Goal: Task Accomplishment & Management: Manage account settings

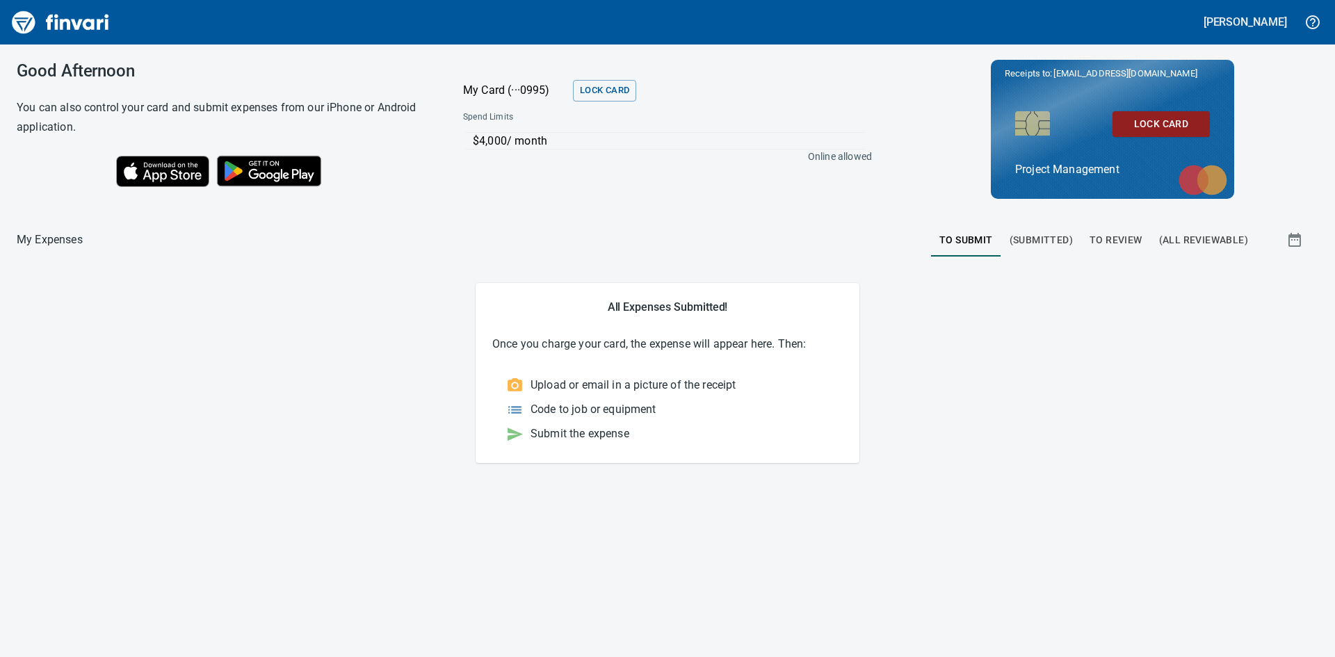
click at [1111, 238] on span "To Review" at bounding box center [1116, 240] width 53 height 17
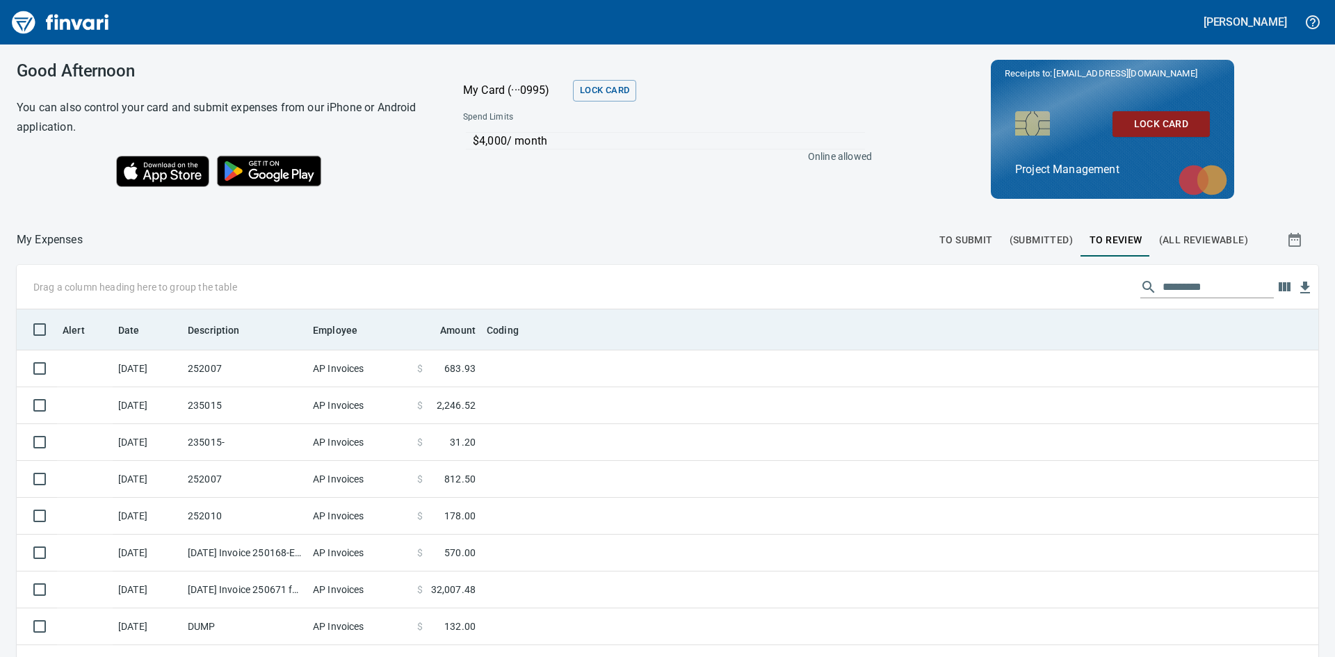
scroll to position [494, 1271]
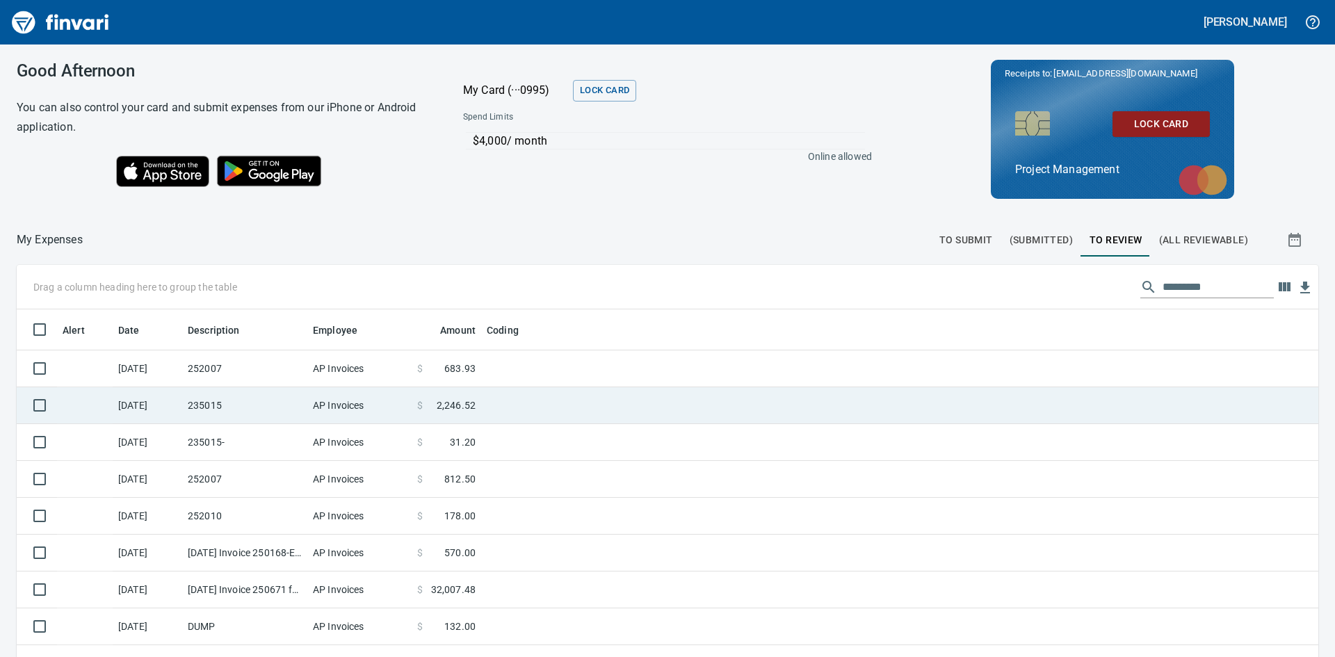
click at [259, 405] on td "235015" at bounding box center [244, 405] width 125 height 37
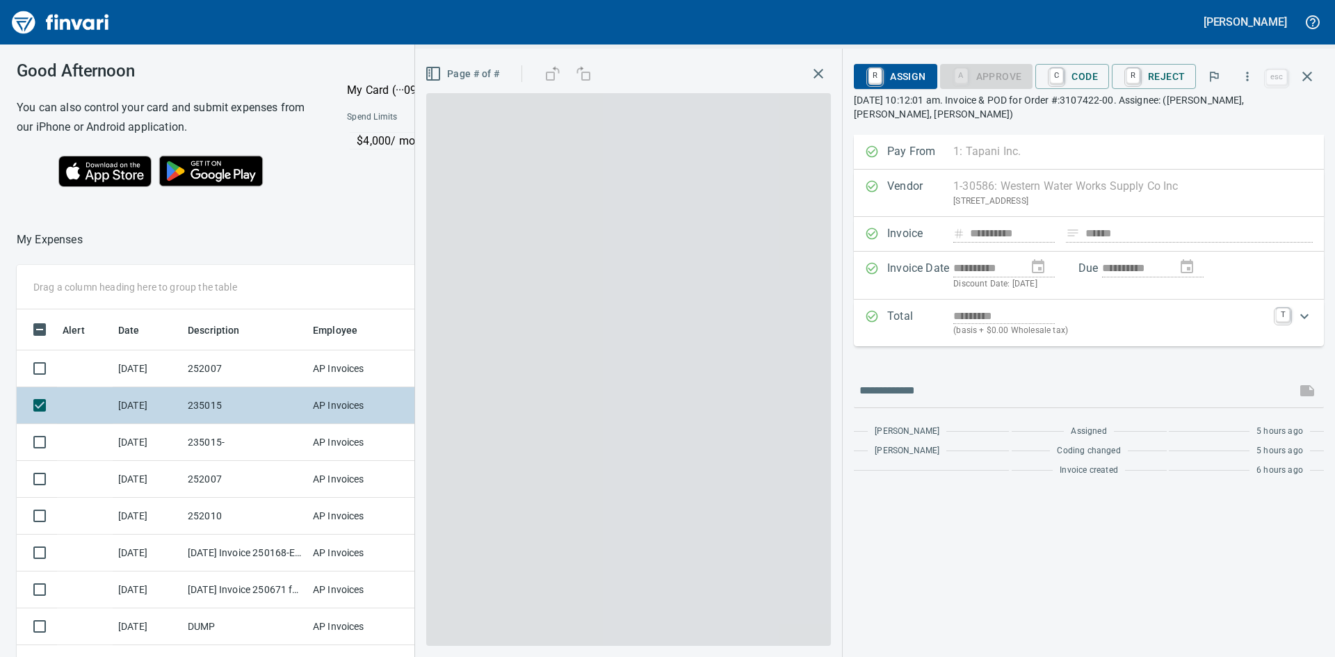
scroll to position [494, 923]
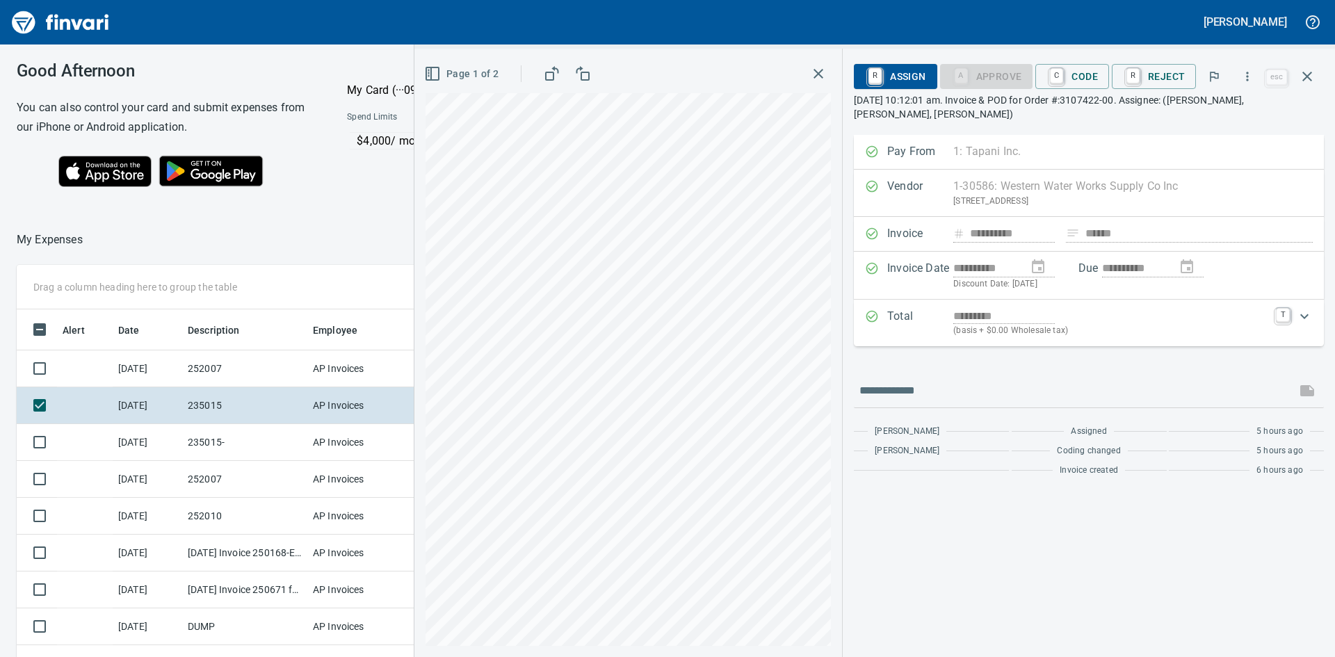
click at [679, 657] on html "[PERSON_NAME] Good Afternoon You can also control your card and submit expenses…" at bounding box center [667, 328] width 1335 height 657
click at [913, 374] on div "**********" at bounding box center [875, 353] width 921 height 609
click at [873, 348] on div "**********" at bounding box center [875, 353] width 921 height 609
click at [819, 72] on icon "button" at bounding box center [819, 74] width 10 height 10
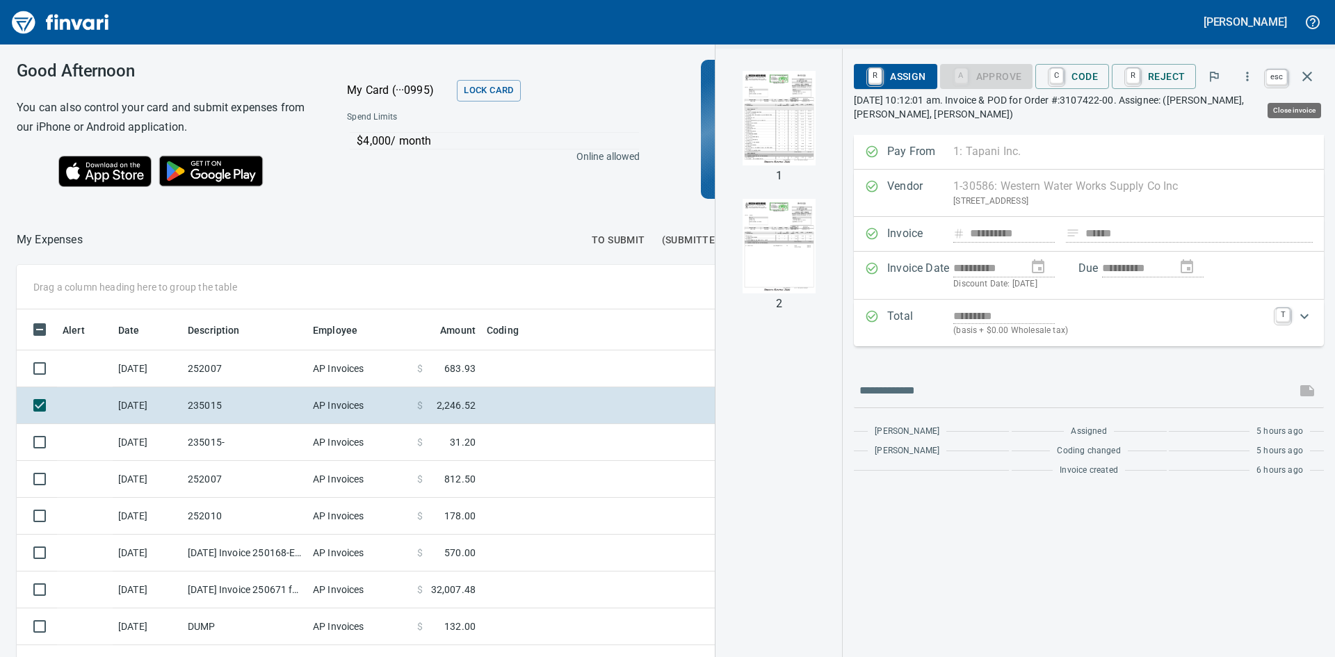
click at [1312, 74] on icon "button" at bounding box center [1307, 76] width 17 height 17
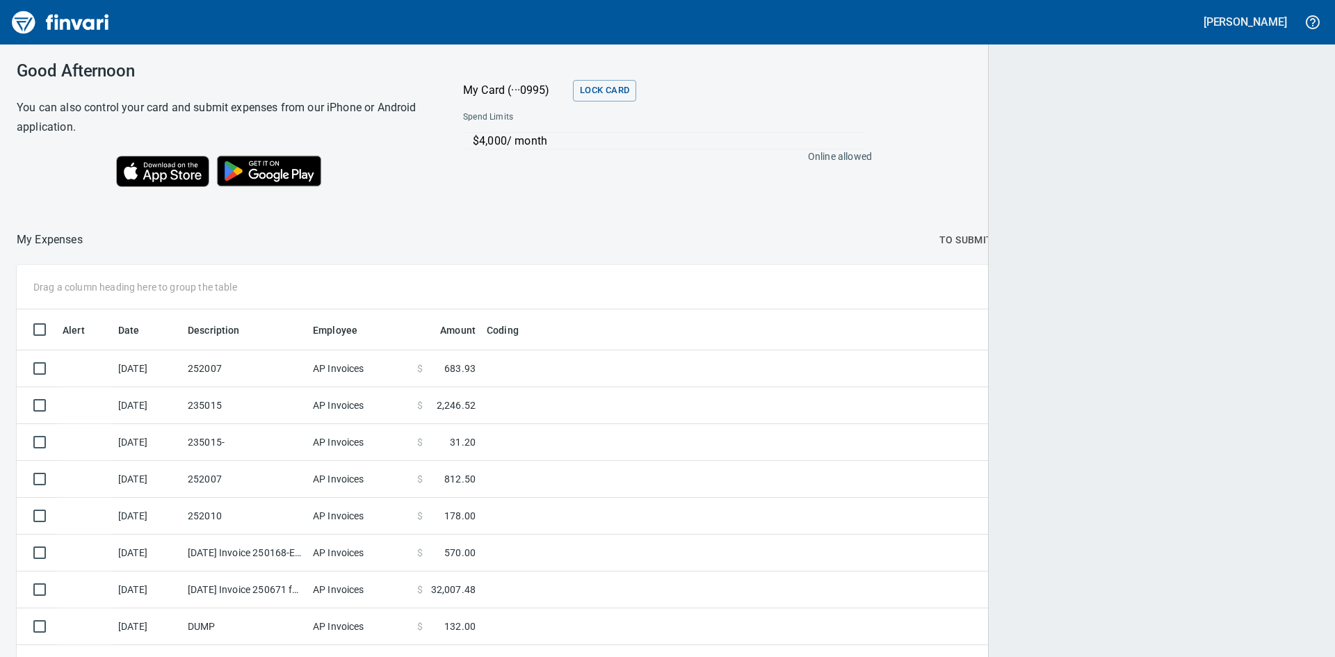
scroll to position [494, 1269]
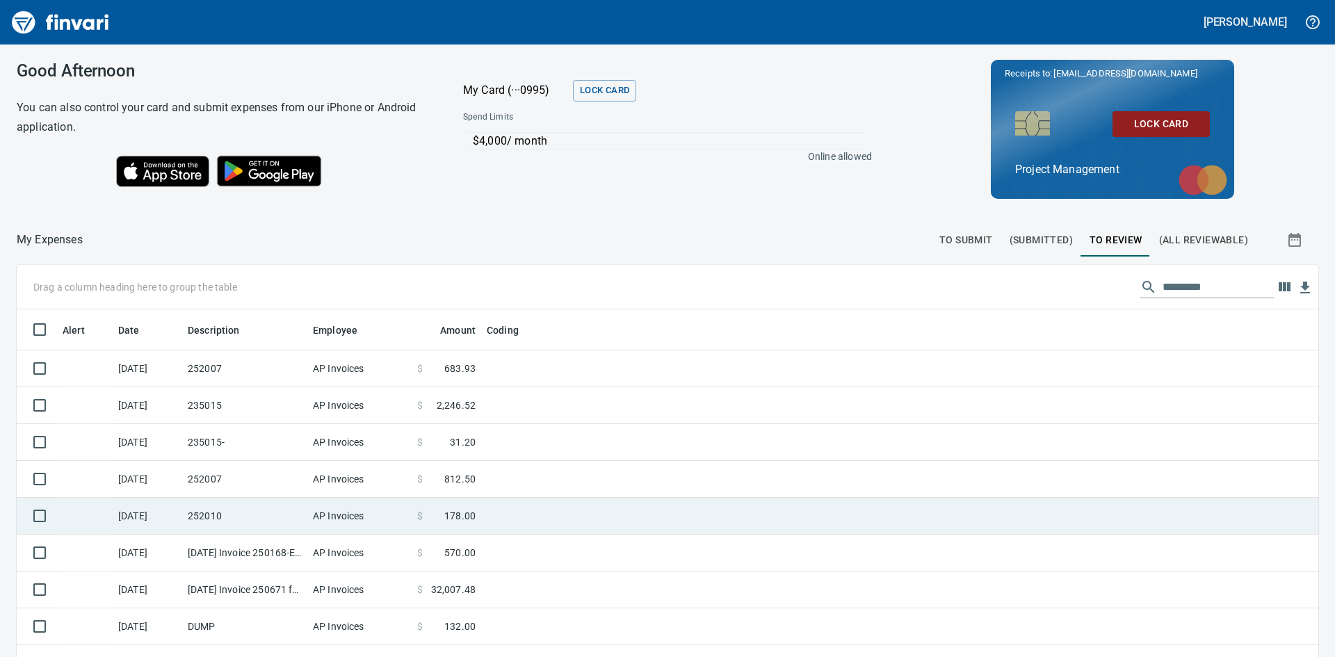
click at [243, 516] on td "252010" at bounding box center [244, 516] width 125 height 37
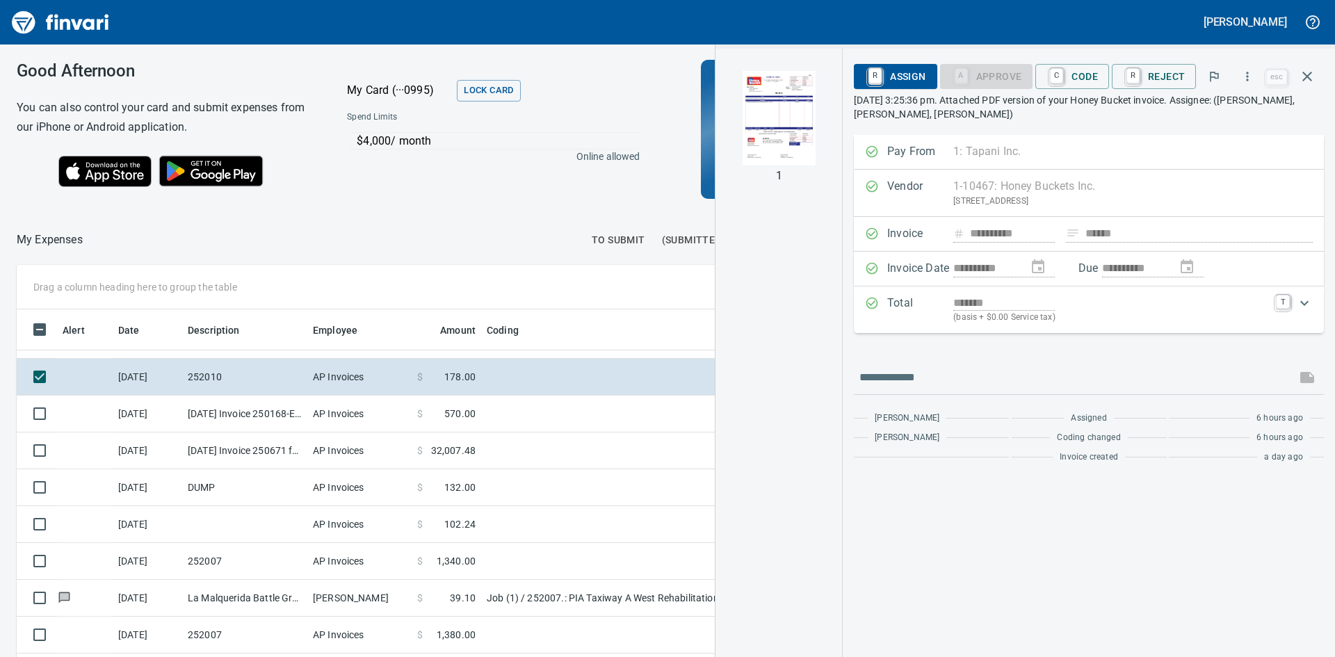
scroll to position [494, 923]
click at [764, 121] on img "button" at bounding box center [779, 118] width 95 height 95
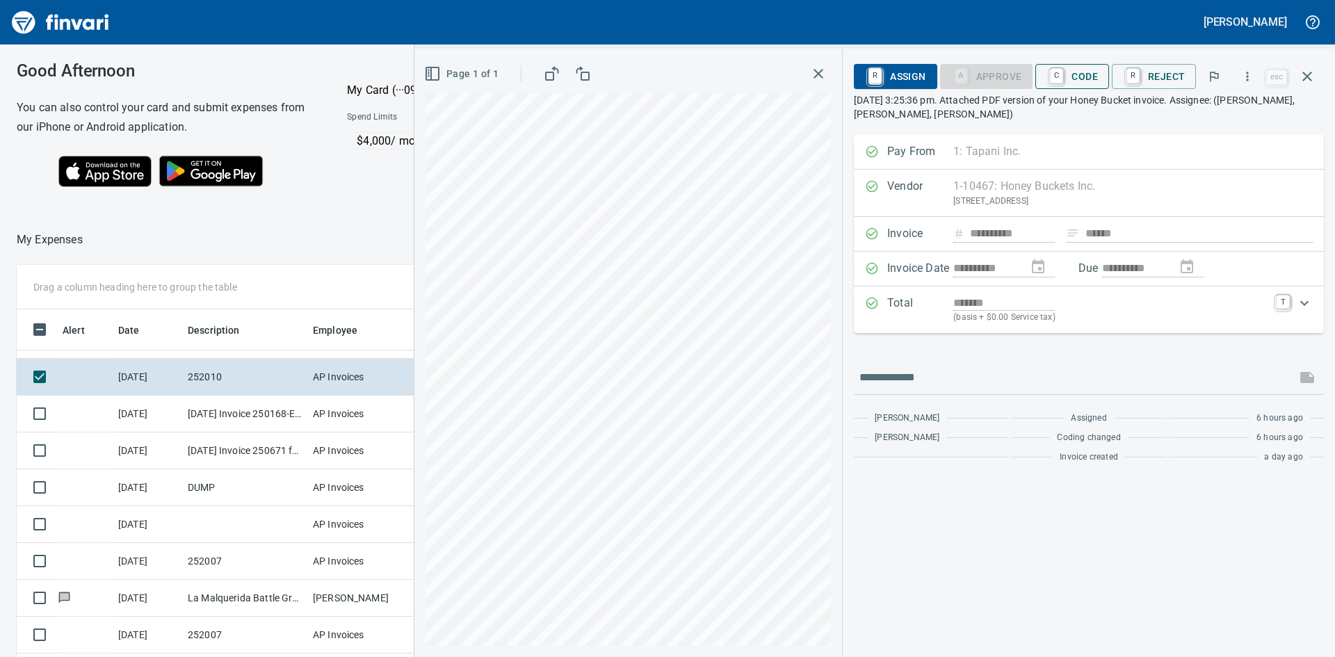
click at [1076, 76] on span "C Code" at bounding box center [1072, 77] width 51 height 24
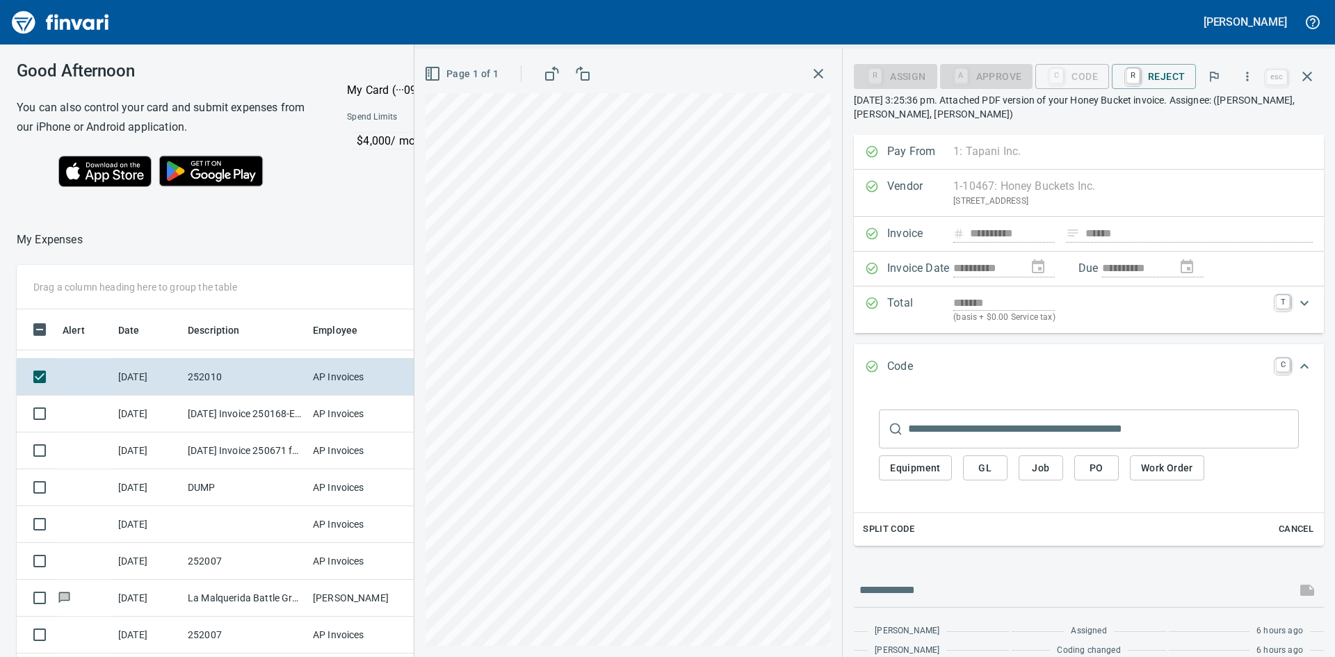
click at [1052, 470] on span "Job" at bounding box center [1041, 468] width 22 height 17
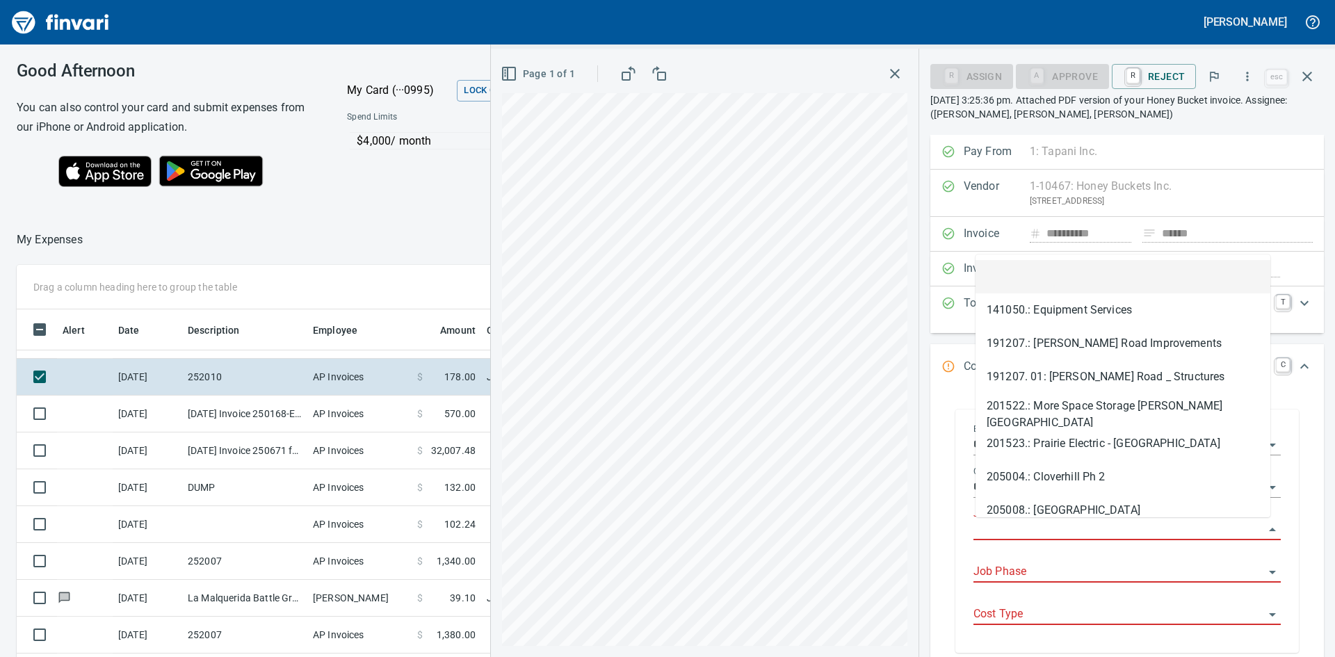
click at [1069, 533] on input "Job" at bounding box center [1119, 529] width 291 height 19
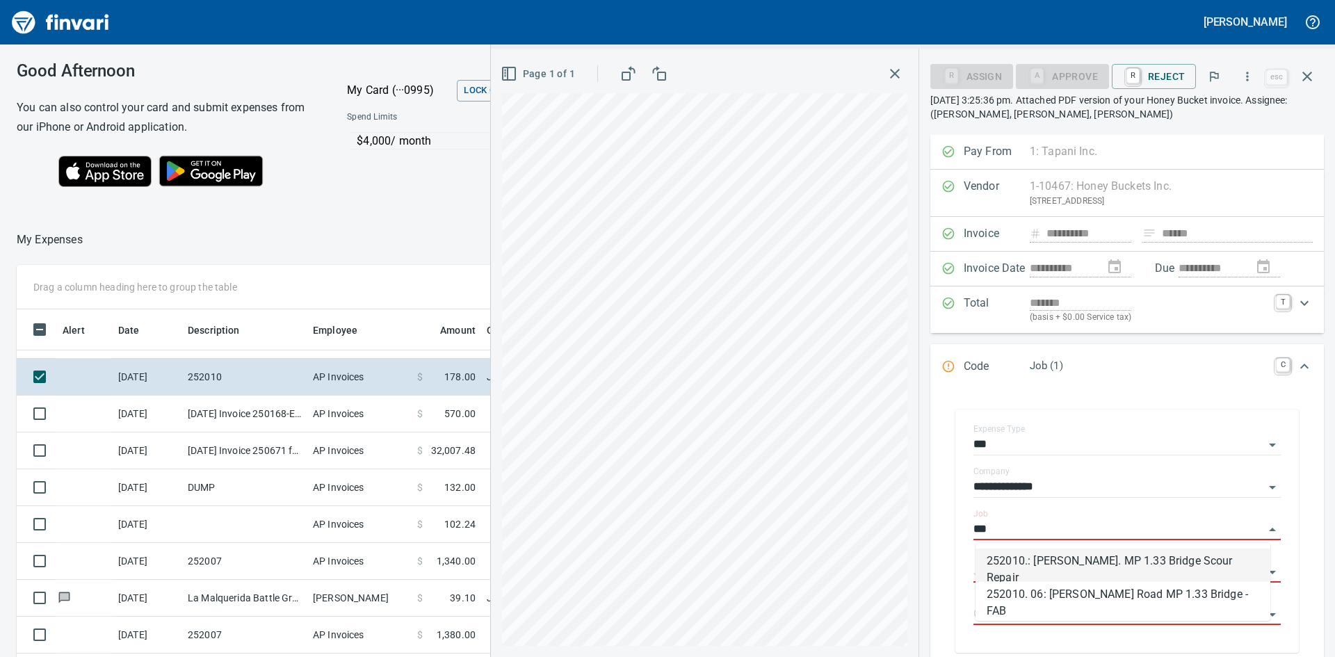
click at [1063, 570] on li "252010.: [PERSON_NAME]. MP 1.33 Bridge Scour Repair" at bounding box center [1123, 565] width 295 height 33
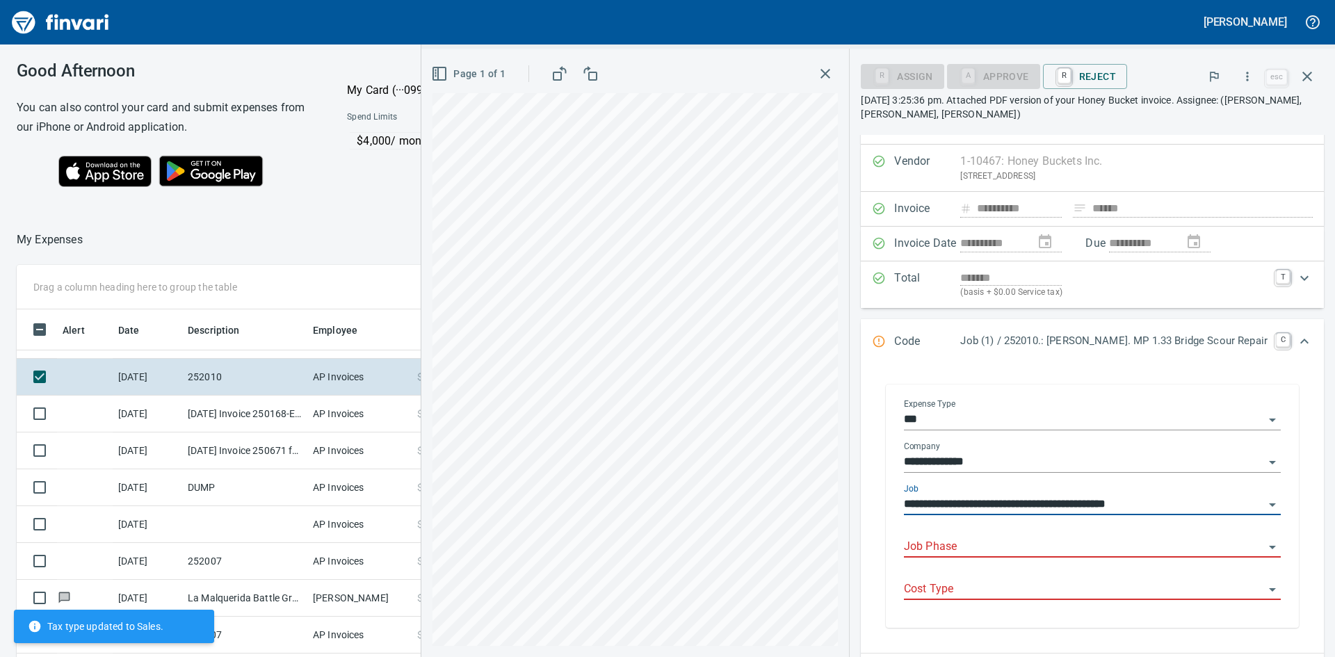
scroll to position [70, 0]
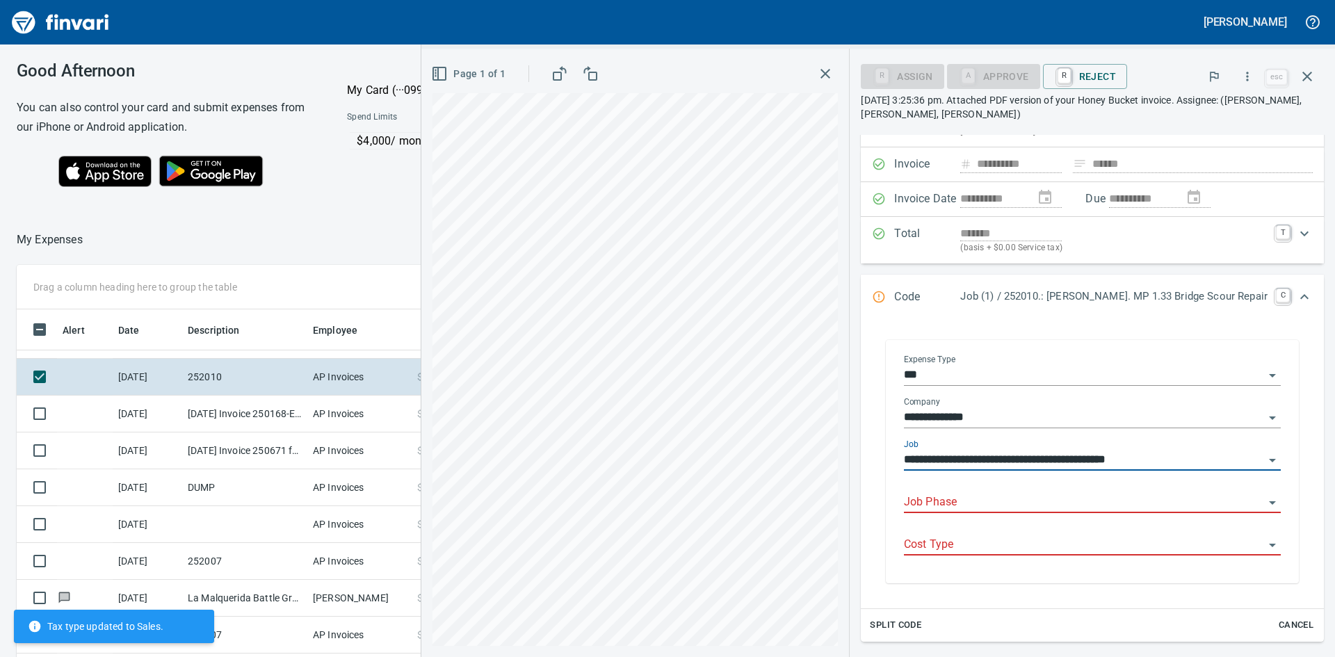
type input "**********"
click at [1011, 502] on input "Job Phase" at bounding box center [1084, 502] width 360 height 19
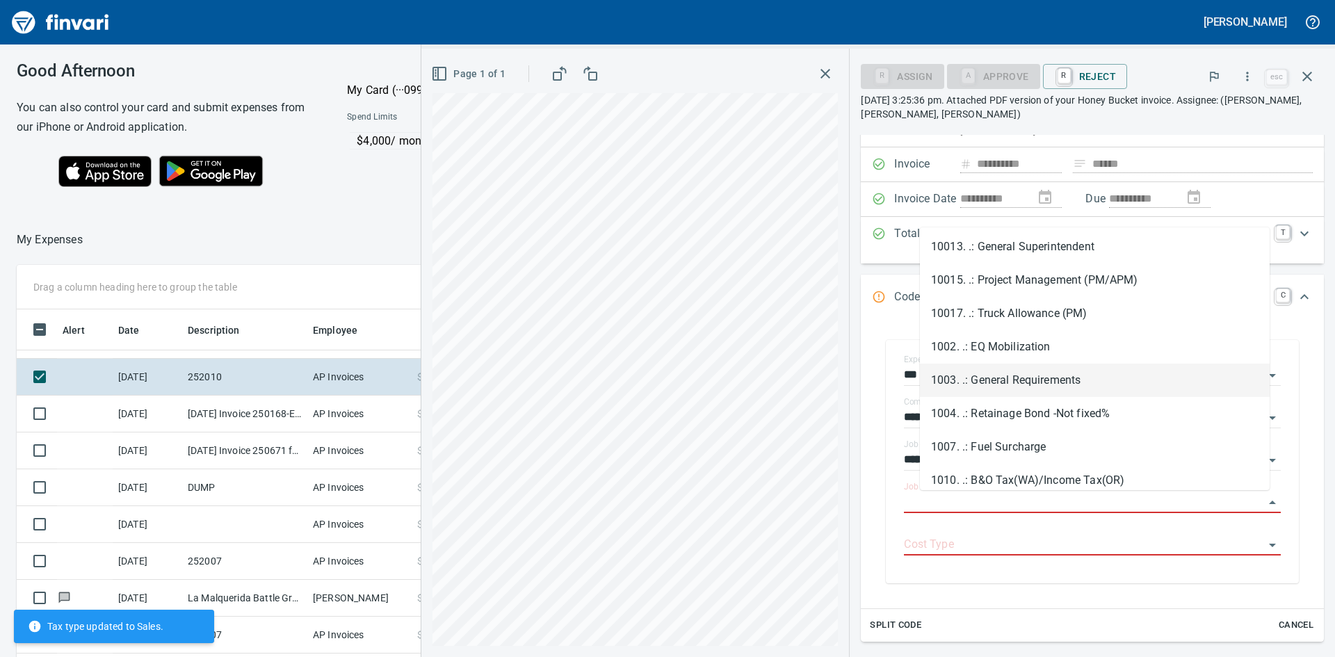
click at [1000, 385] on li "1003. .: General Requirements" at bounding box center [1095, 380] width 350 height 33
type input "**********"
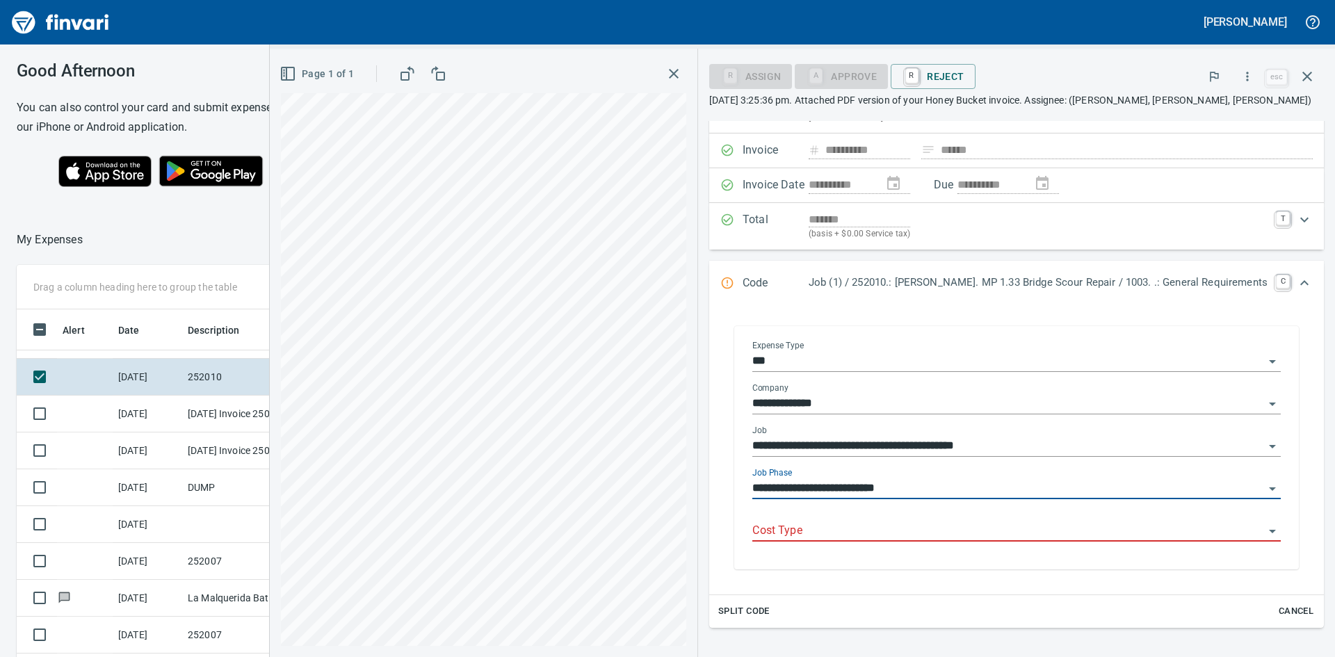
click at [1000, 524] on input "Cost Type" at bounding box center [1009, 531] width 512 height 19
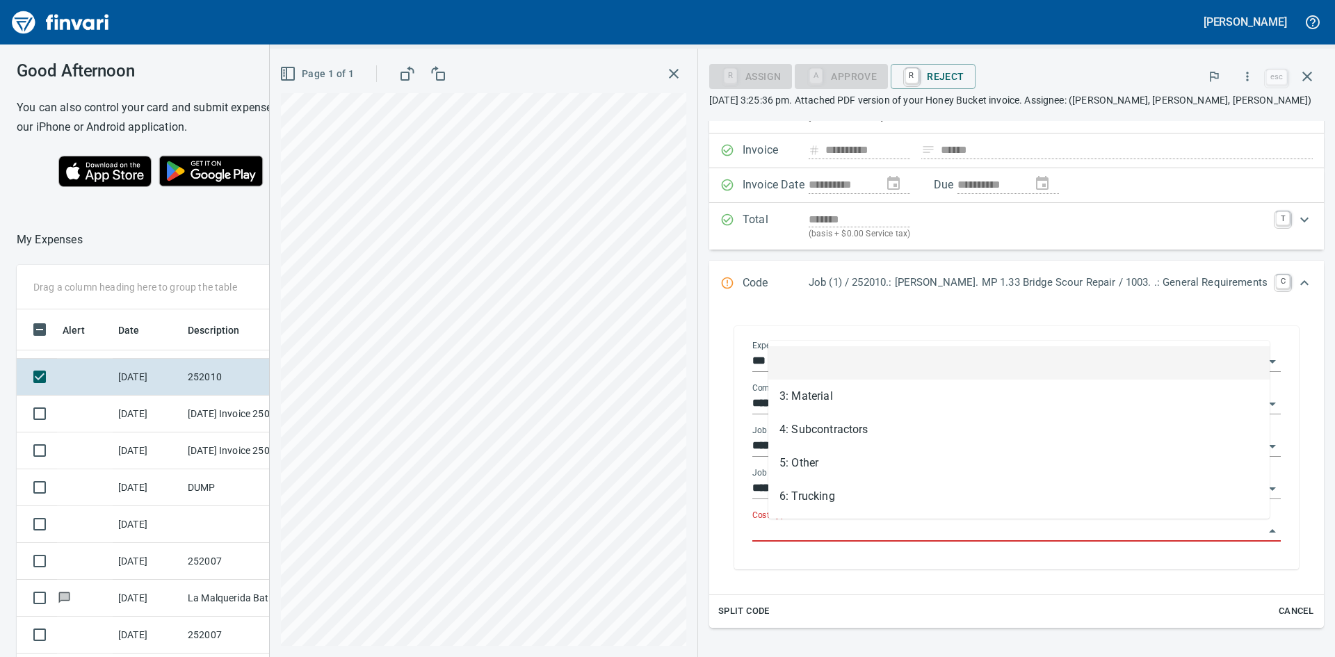
scroll to position [494, 923]
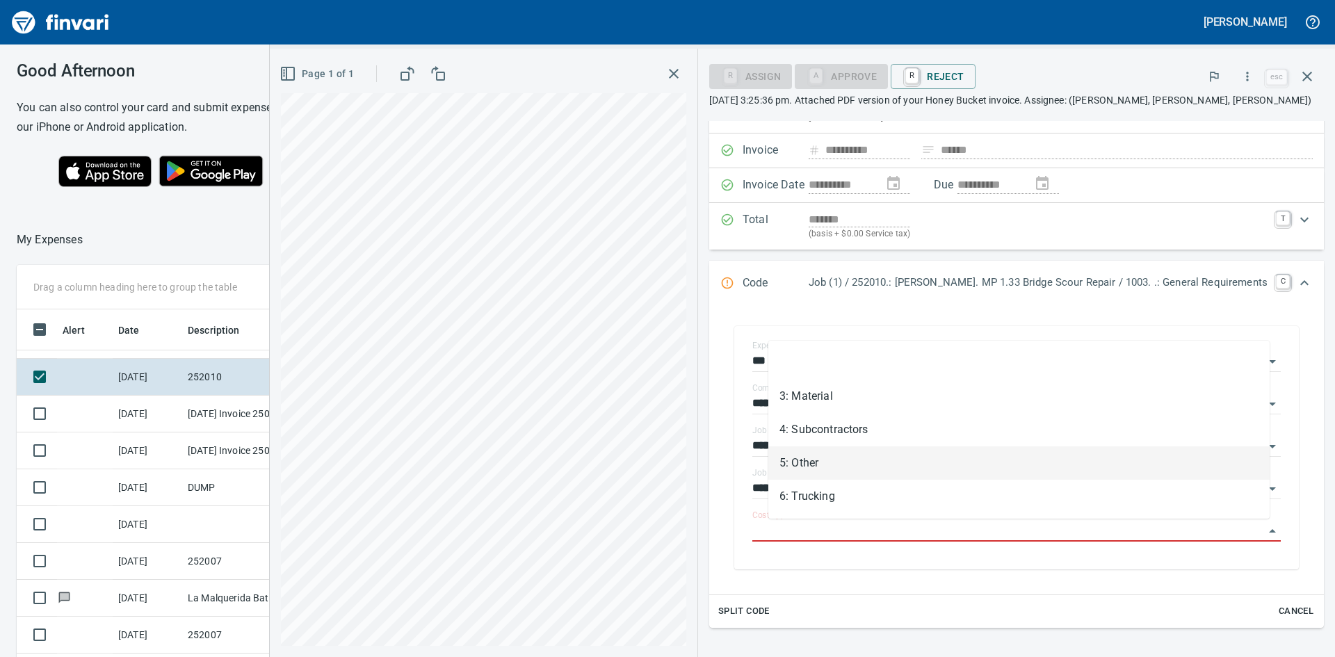
click at [810, 462] on li "5: Other" at bounding box center [1019, 463] width 501 height 33
type input "********"
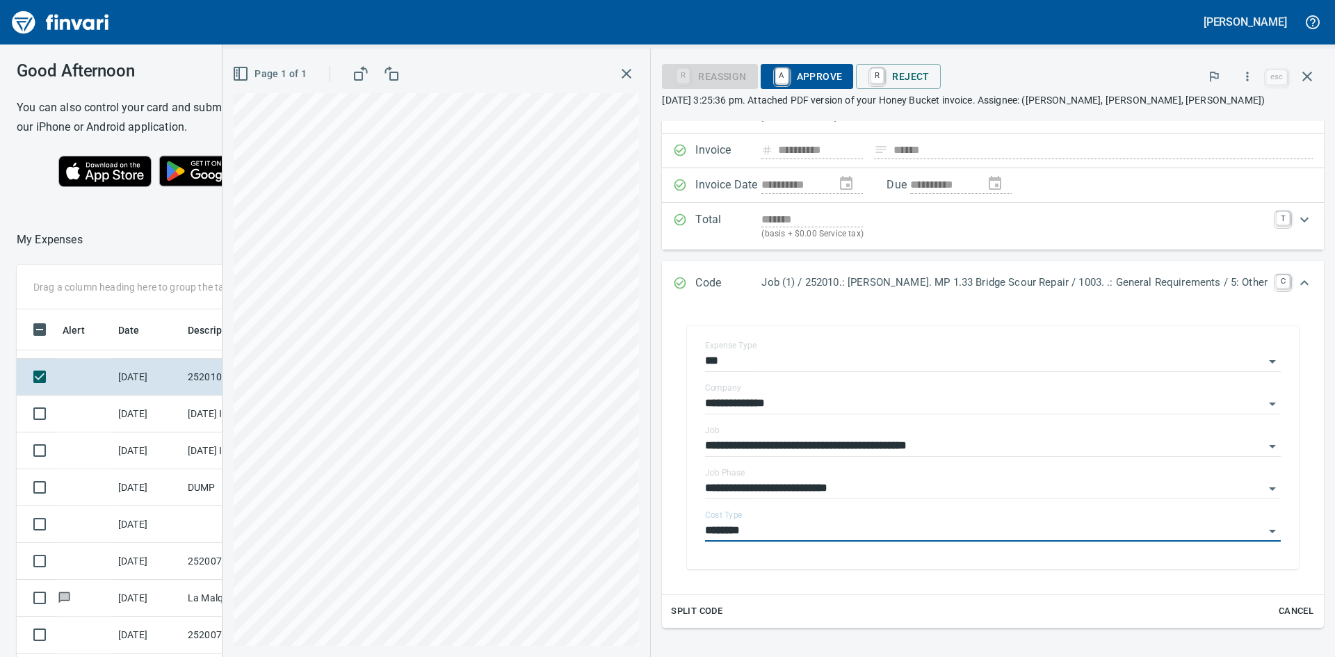
click at [816, 72] on span "A Approve" at bounding box center [807, 77] width 71 height 24
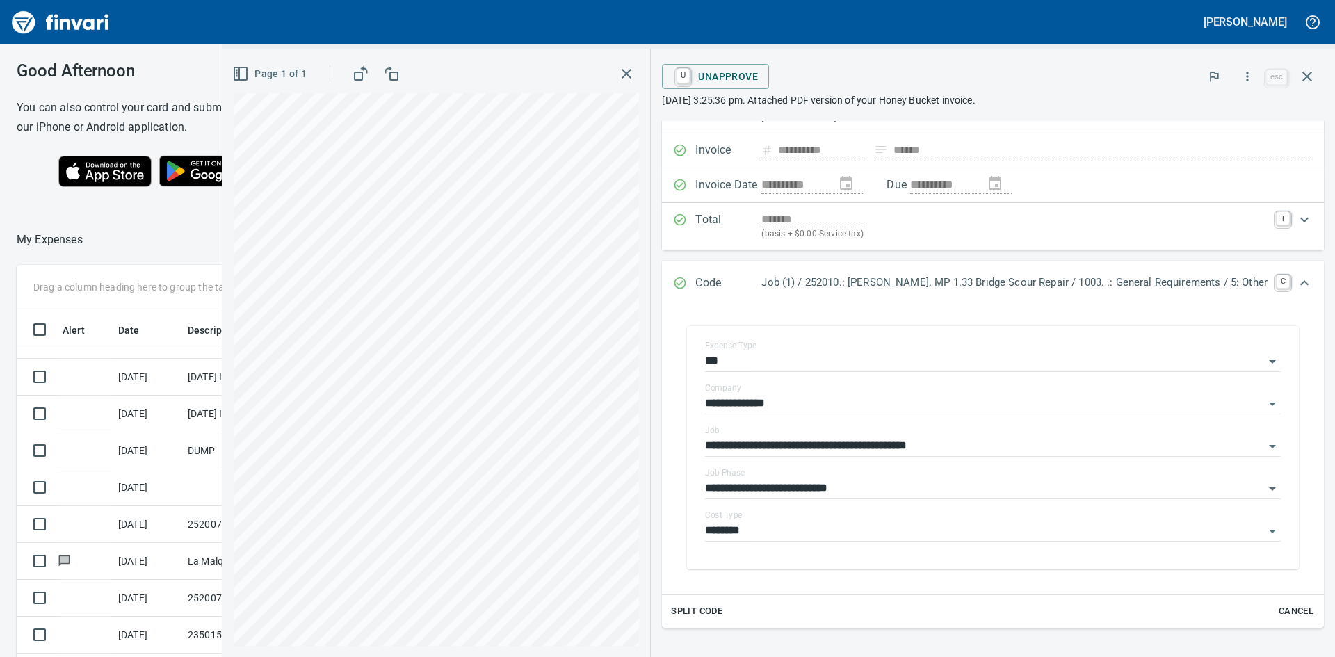
click at [635, 74] on icon "button" at bounding box center [626, 73] width 17 height 17
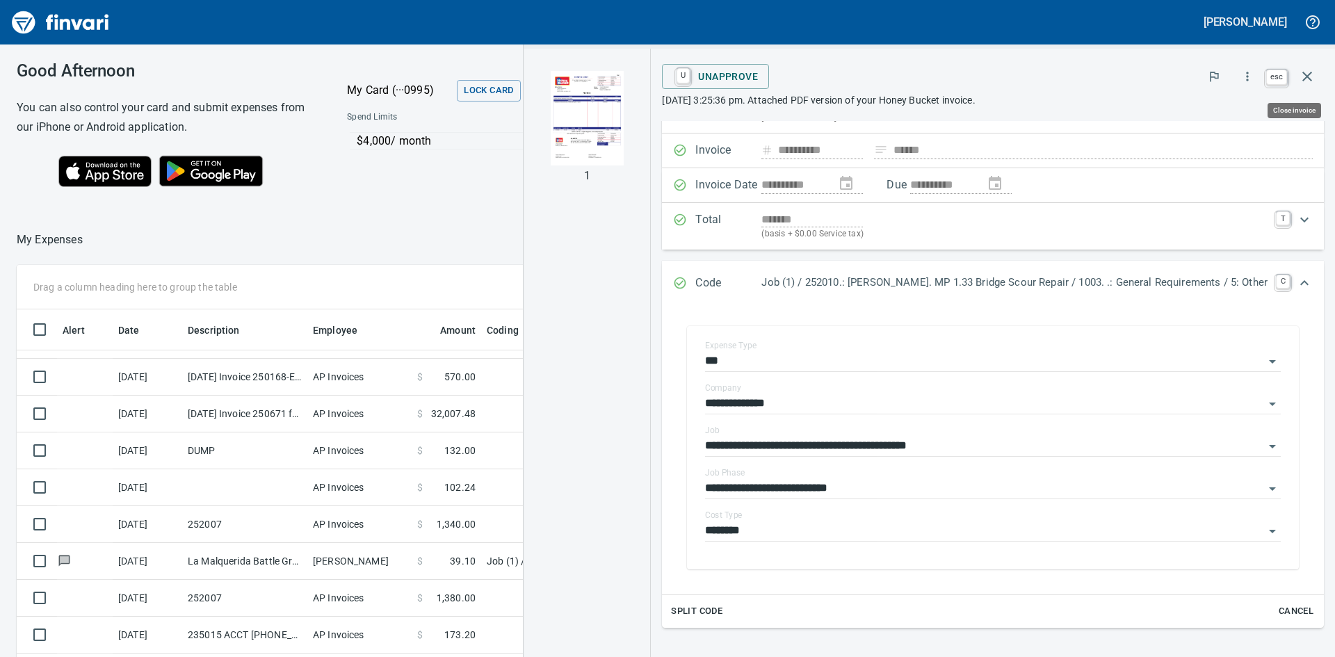
click at [1312, 74] on icon "button" at bounding box center [1307, 76] width 17 height 17
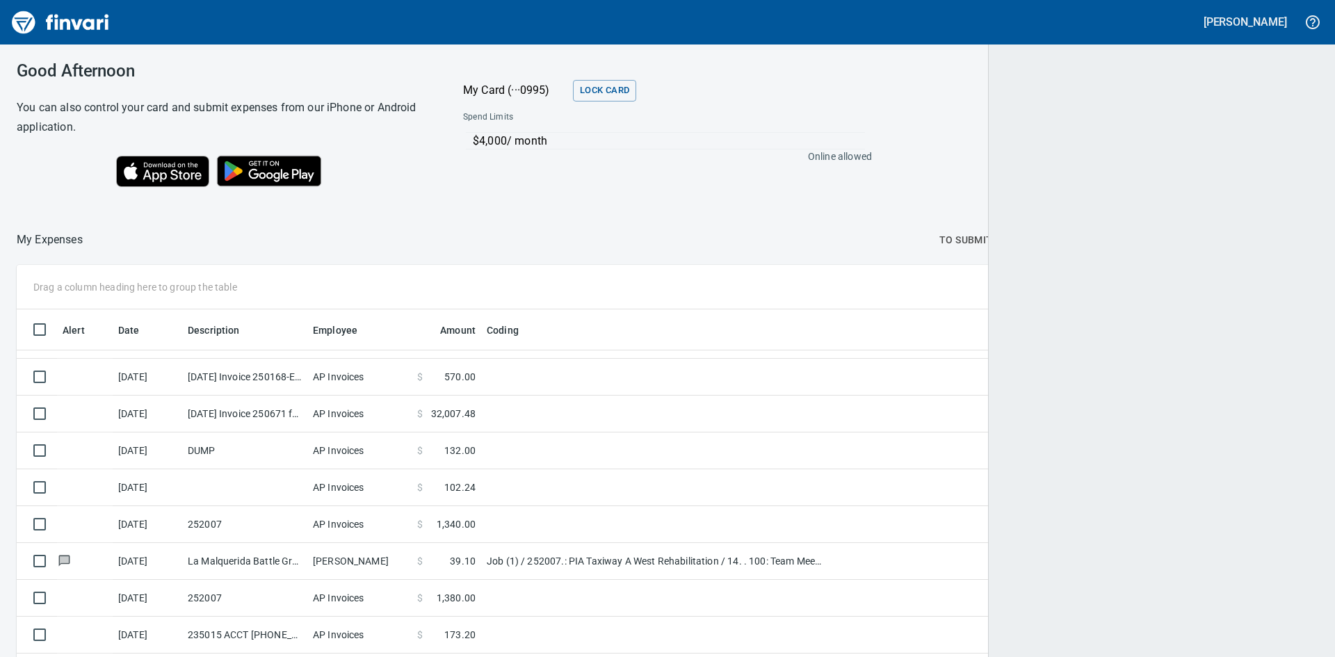
scroll to position [494, 1271]
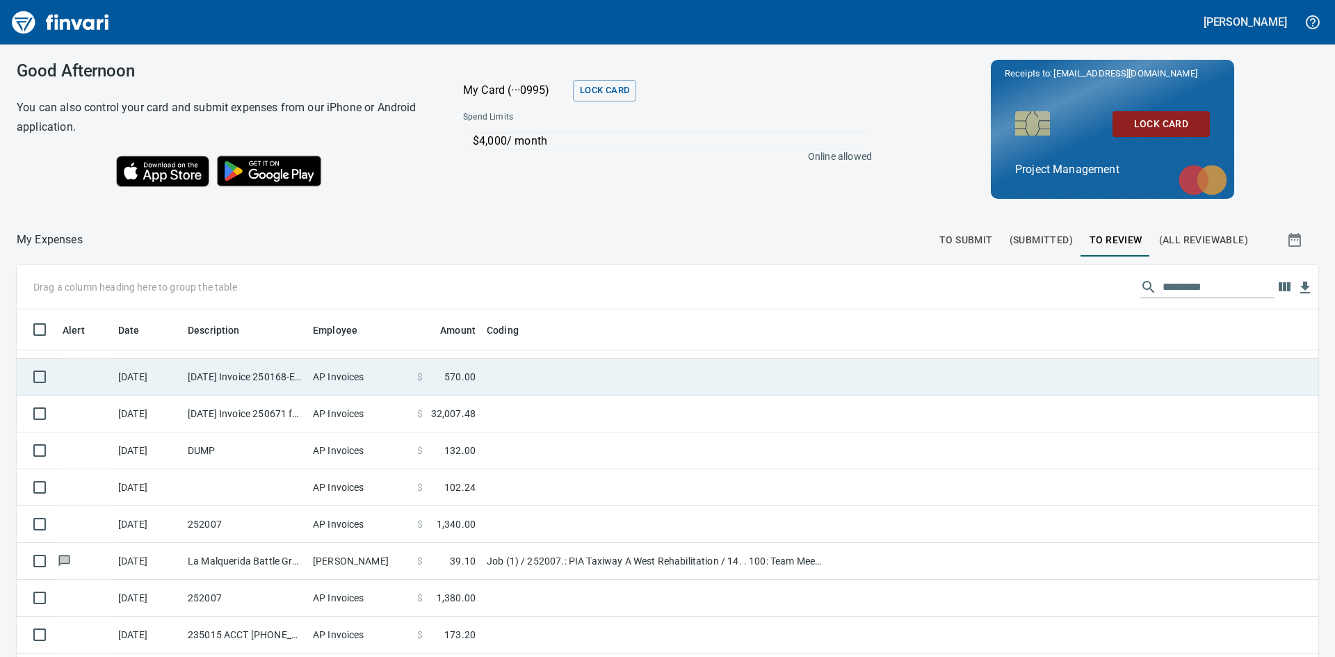
click at [260, 376] on td "[DATE] Invoice 250168-E from [DEMOGRAPHIC_DATA] of All Trades LLC. dba C.O.A.T …" at bounding box center [244, 377] width 125 height 37
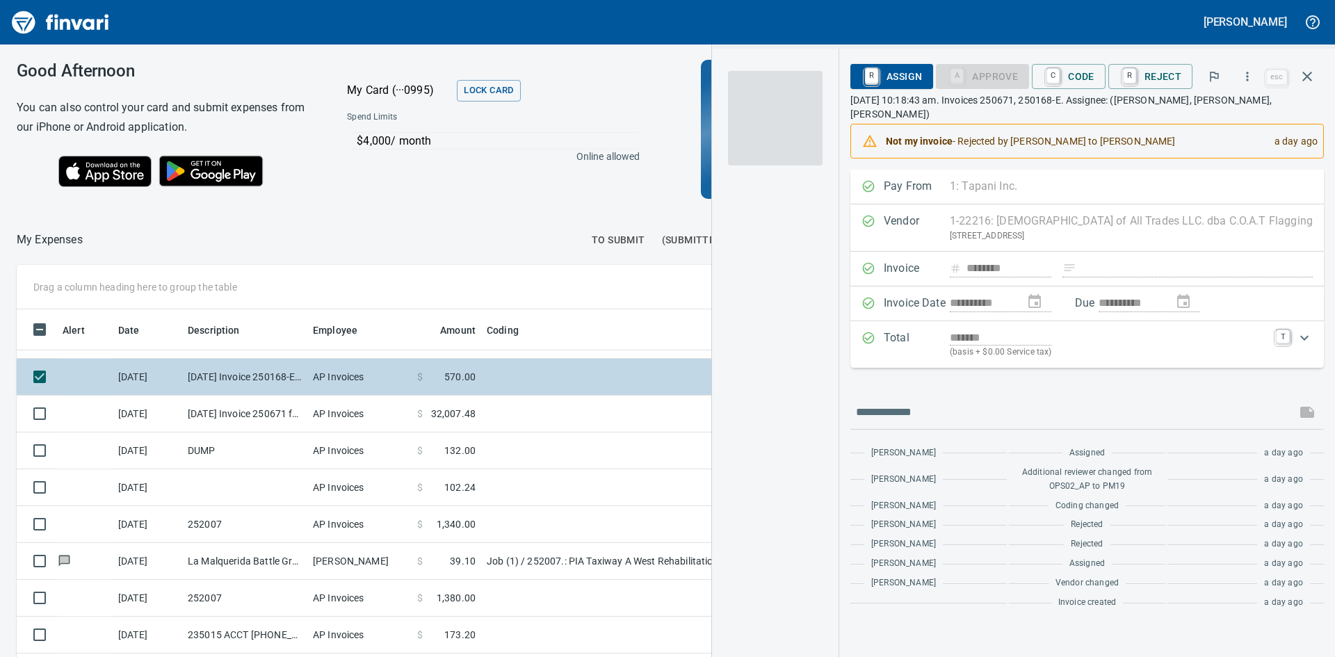
scroll to position [494, 923]
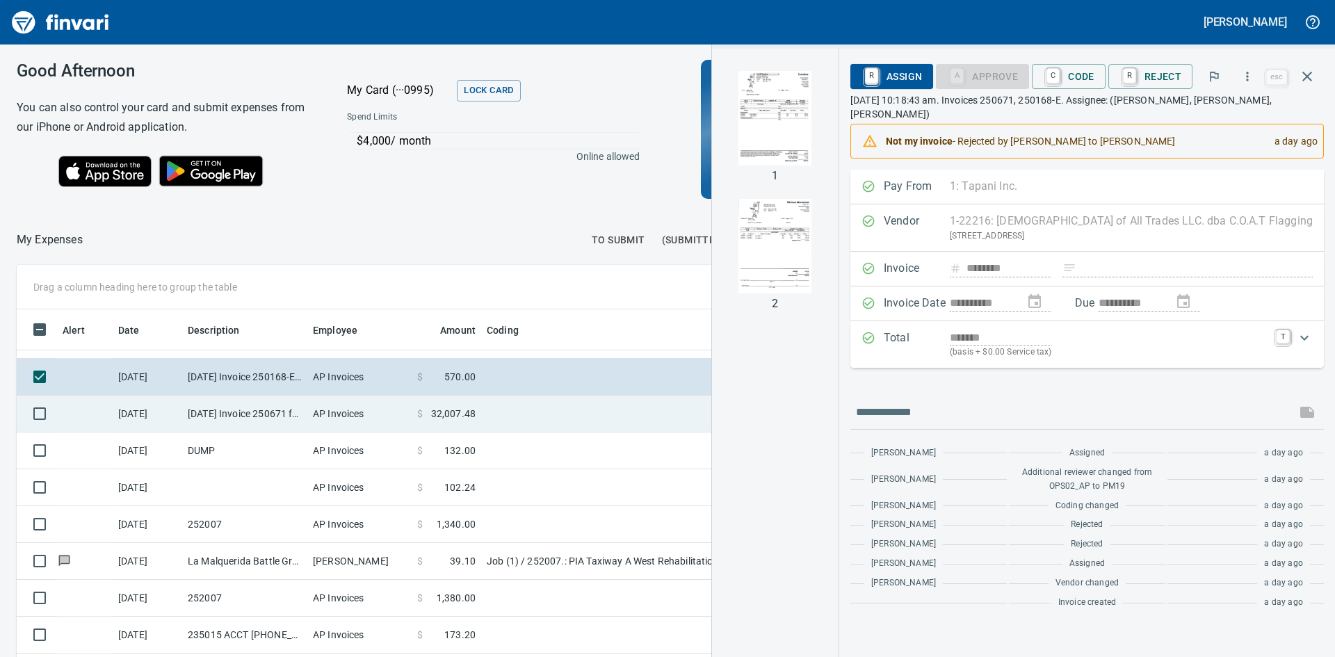
click at [259, 401] on td "[DATE] Invoice 250671 from [DEMOGRAPHIC_DATA] of All Trades LLC. dba C.O.A.T Fl…" at bounding box center [244, 414] width 125 height 37
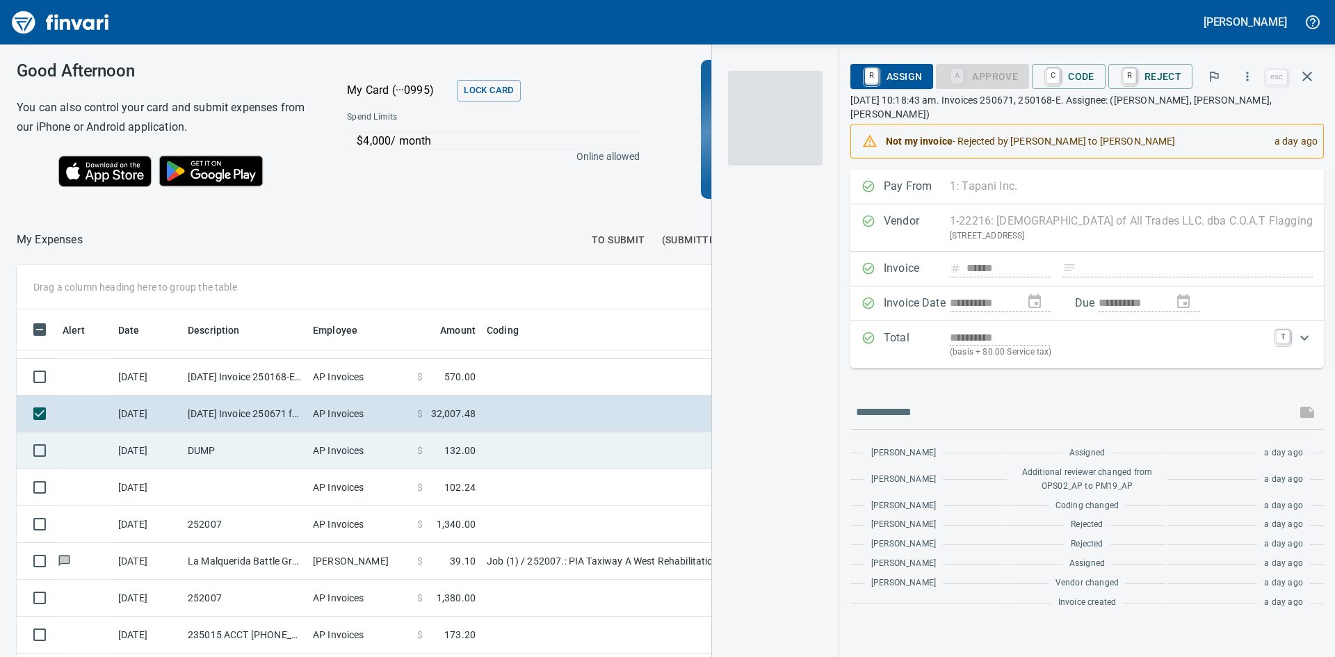
click at [248, 451] on td "DUMP" at bounding box center [244, 451] width 125 height 37
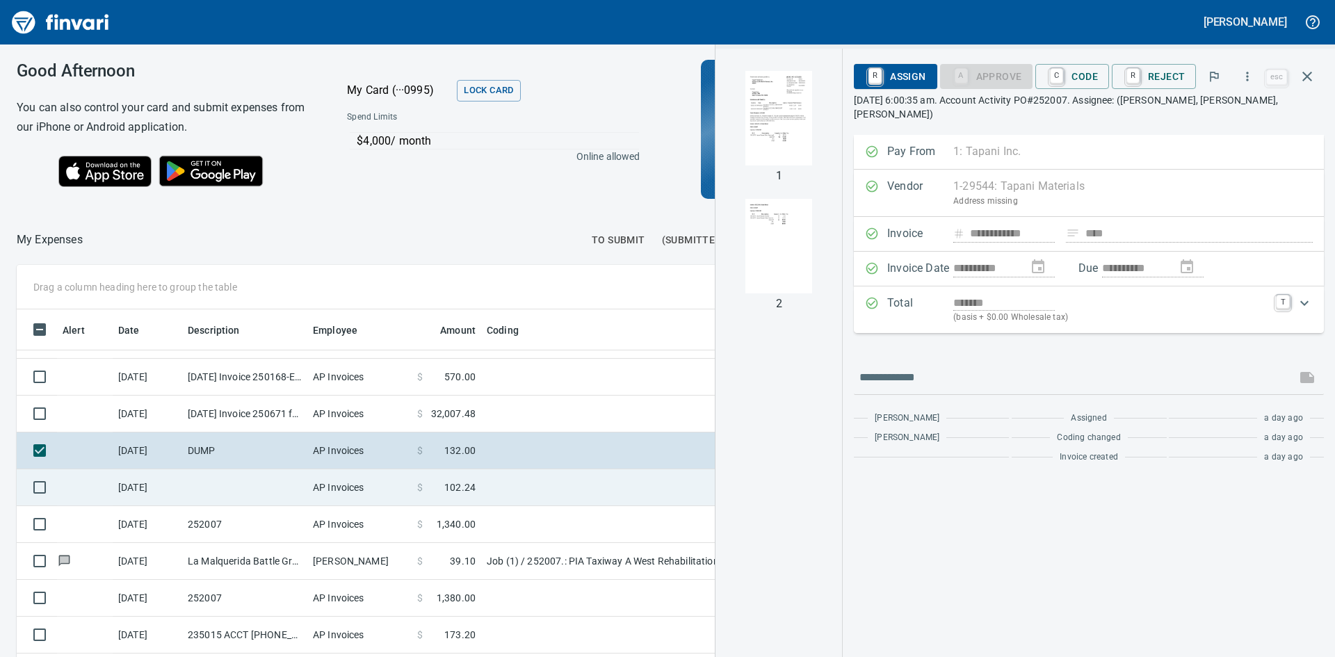
click at [248, 488] on td at bounding box center [244, 487] width 125 height 37
